Goal: Task Accomplishment & Management: Complete application form

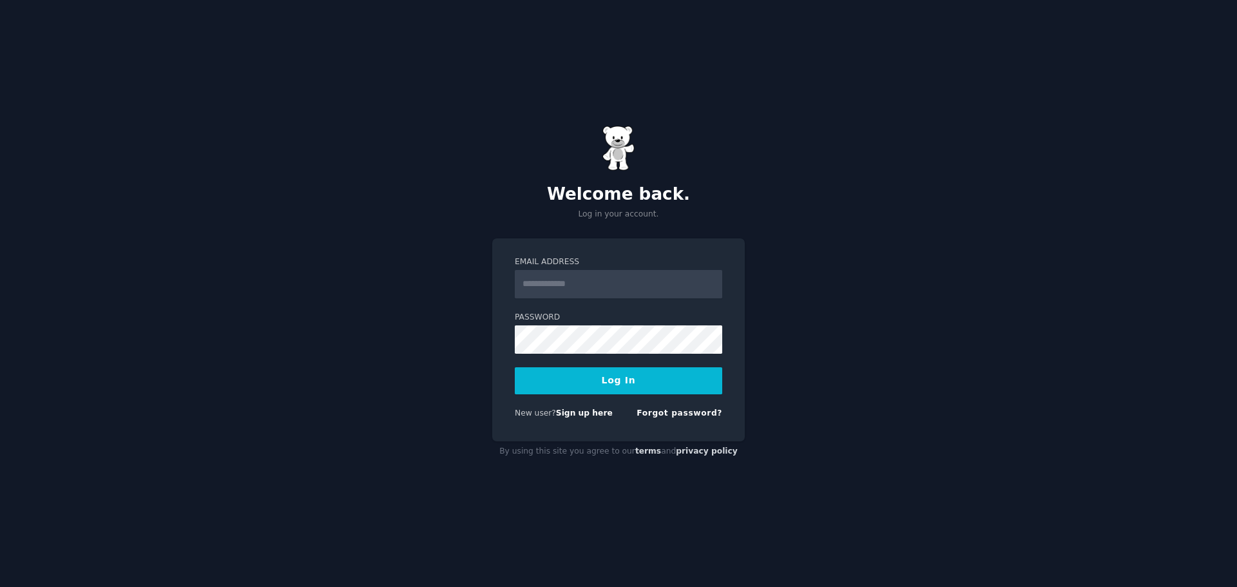
click at [165, 61] on div "Welcome back. Log in your account. Email Address Password Log In New user? Sign…" at bounding box center [618, 293] width 1237 height 587
click at [617, 222] on div "Welcome back. Log in your account. Email Address Password Log In New user? Sign…" at bounding box center [618, 293] width 1237 height 587
click at [642, 450] on link "terms" at bounding box center [648, 450] width 26 height 9
click at [573, 414] on link "Sign up here" at bounding box center [584, 412] width 57 height 9
click at [646, 450] on link "terms" at bounding box center [648, 450] width 26 height 9
